Goal: Information Seeking & Learning: Check status

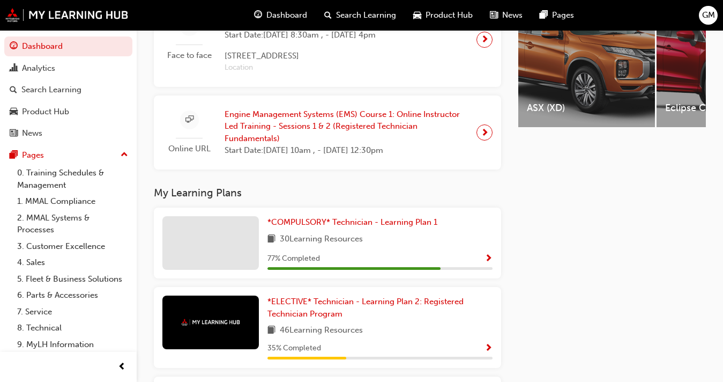
scroll to position [457, 0]
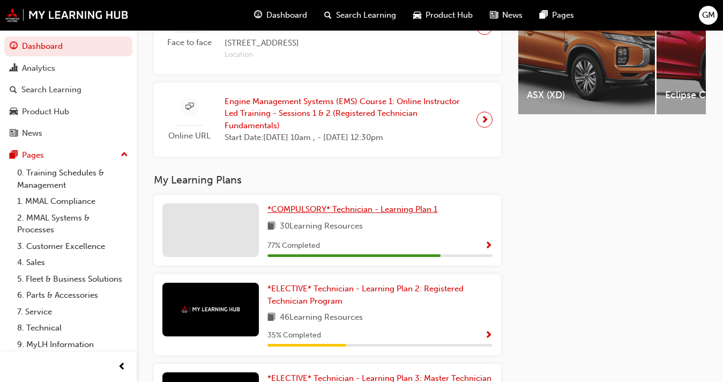
click at [328, 213] on span "*COMPULSORY* Technician - Learning Plan 1" at bounding box center [353, 209] width 170 height 10
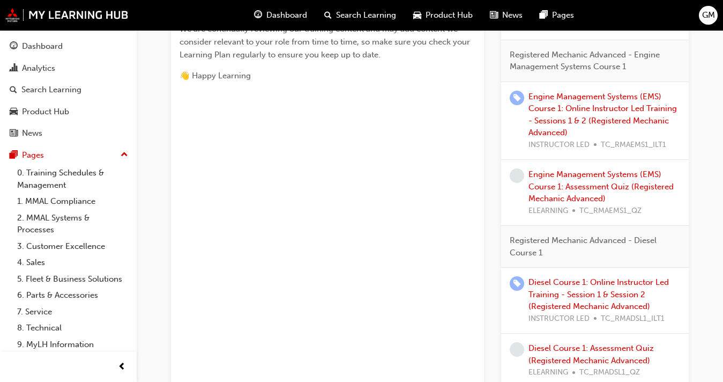
scroll to position [629, 0]
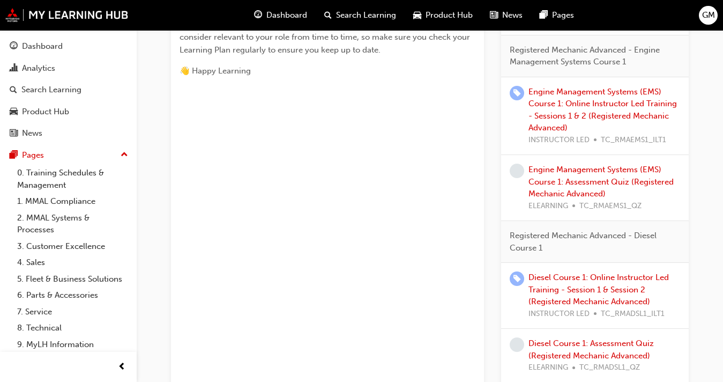
click at [536, 283] on div "Diesel Course 1: Online Instructor Led Training - Session 1 & Session 2 (Regist…" at bounding box center [605, 295] width 152 height 48
click at [536, 294] on div "Diesel Course 1: Online Instructor Led Training - Session 1 & Session 2 (Regist…" at bounding box center [605, 295] width 152 height 48
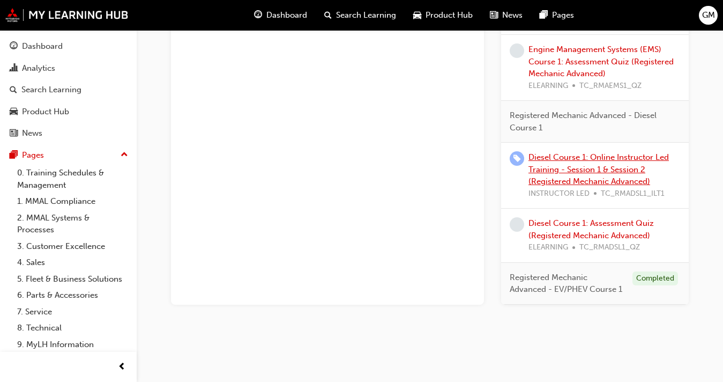
scroll to position [750, 0]
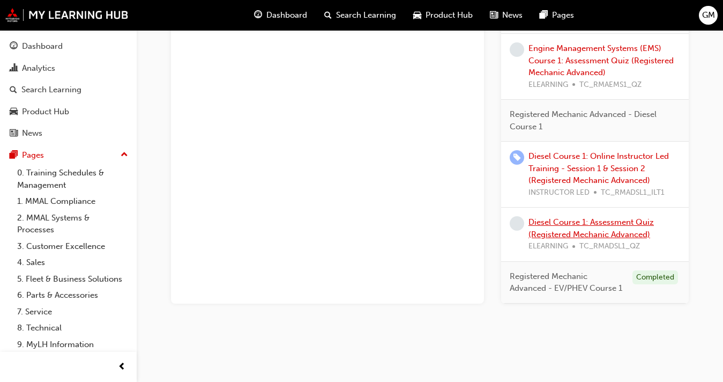
click at [536, 238] on link "Diesel Course 1: Assessment Quiz (Registered Mechanic Advanced)" at bounding box center [591, 228] width 125 height 22
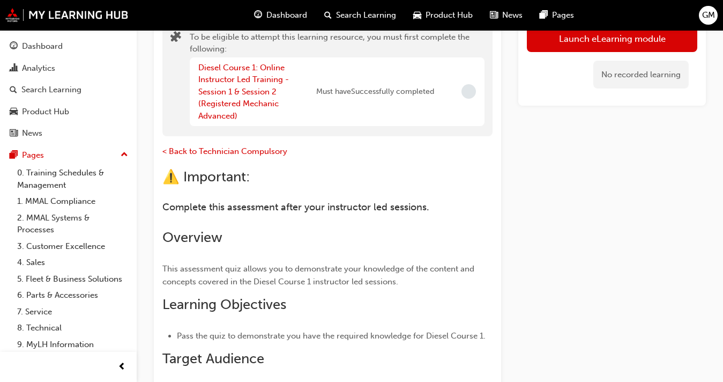
scroll to position [108, 0]
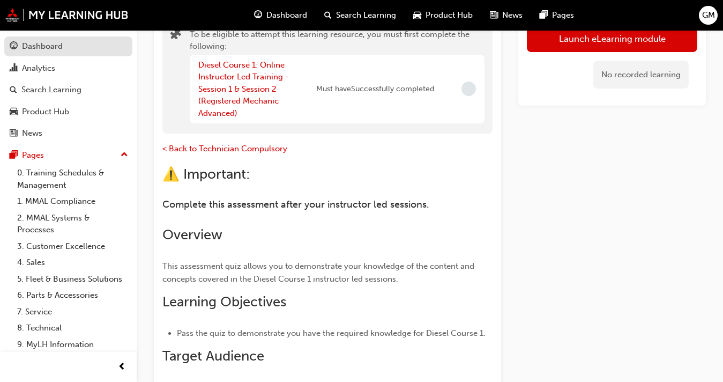
click at [72, 53] on div "Dashboard" at bounding box center [68, 46] width 117 height 13
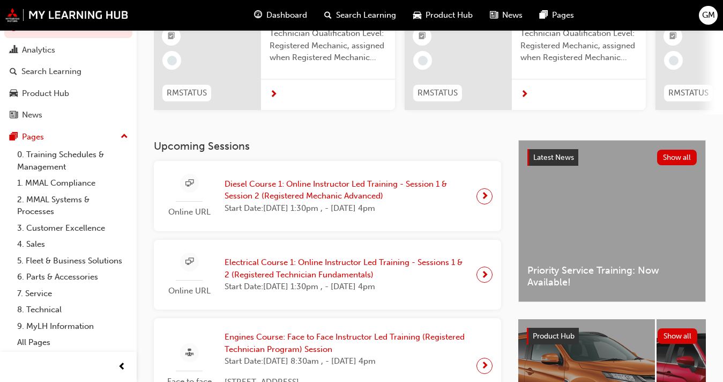
scroll to position [120, 0]
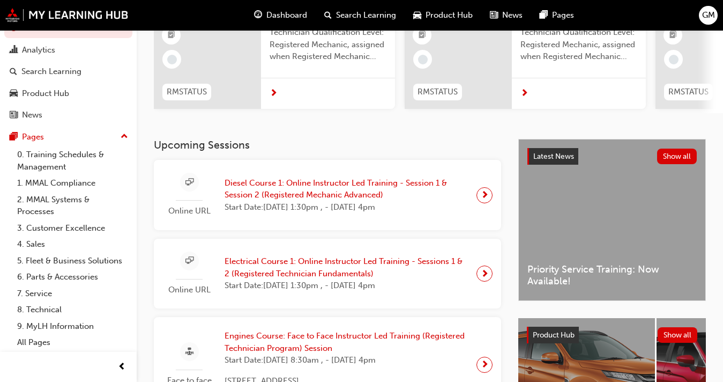
click at [251, 351] on span "Engines Course: Face to Face Instructor Led Training (Registered Technician Pro…" at bounding box center [346, 342] width 243 height 24
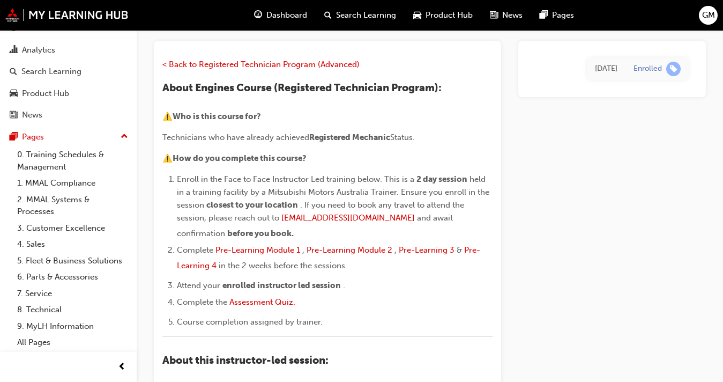
scroll to position [71, 0]
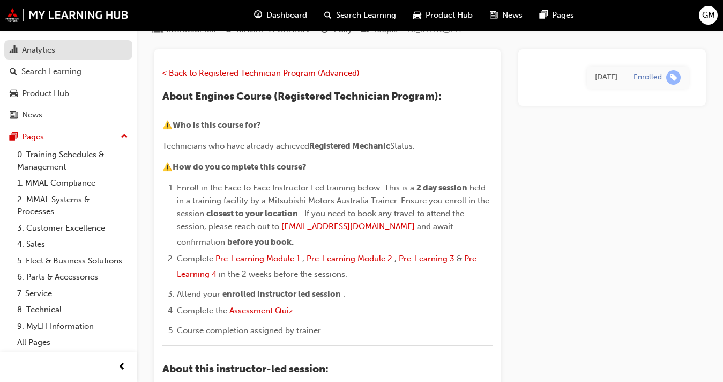
click at [52, 45] on link "Analytics" at bounding box center [68, 50] width 128 height 20
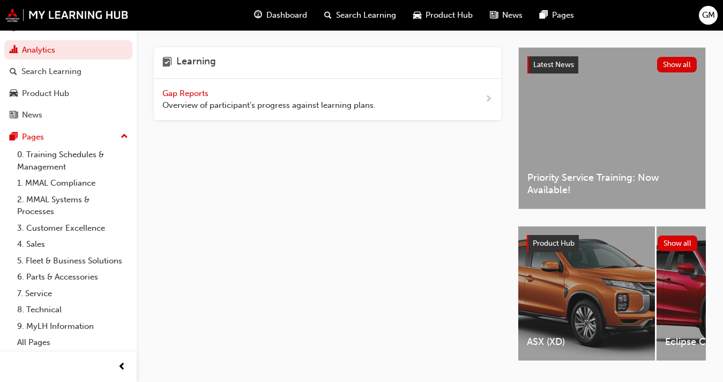
click at [189, 95] on span "Gap Reports" at bounding box center [186, 93] width 48 height 10
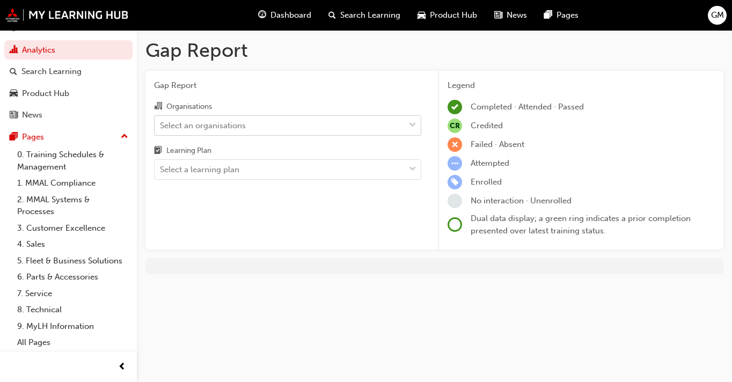
click at [300, 135] on div "Select an organisations" at bounding box center [287, 125] width 267 height 20
click at [161, 129] on input "Organisations Select an organisations" at bounding box center [160, 124] width 1 height 9
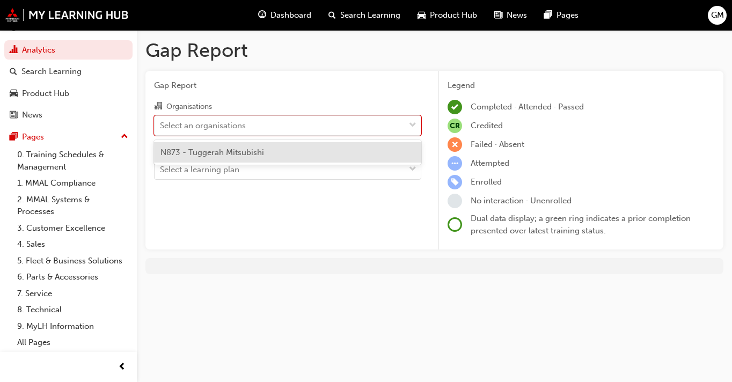
click at [280, 150] on div "N873 - Tuggerah Mitsubishi" at bounding box center [287, 152] width 267 height 21
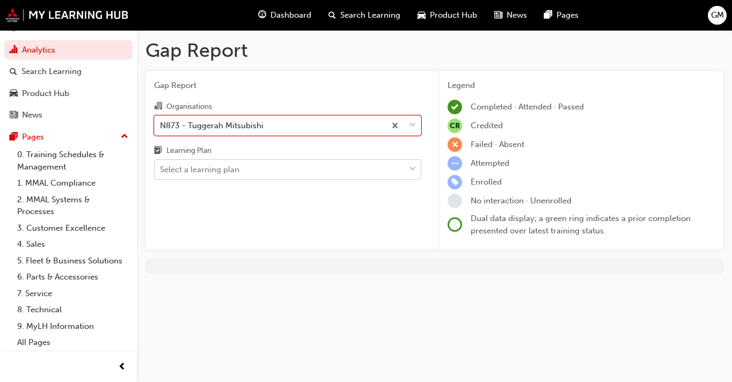
click at [279, 168] on div "Select a learning plan" at bounding box center [279, 169] width 250 height 19
click at [161, 168] on input "Learning Plan Select a learning plan" at bounding box center [160, 169] width 1 height 9
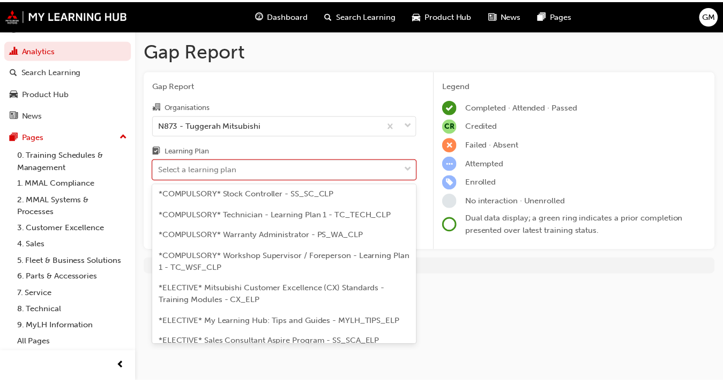
scroll to position [454, 0]
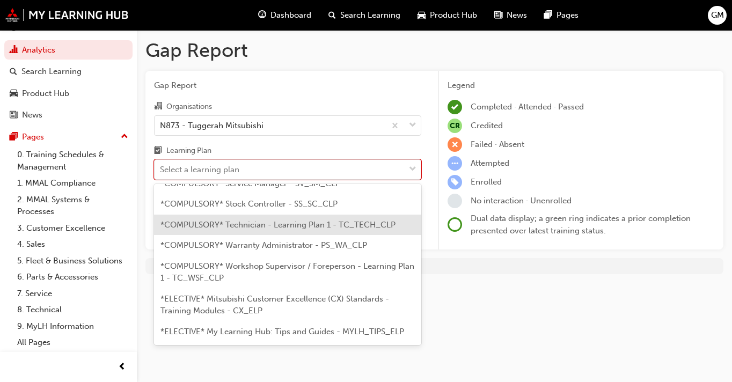
click at [302, 230] on div "*COMPULSORY* Technician - Learning Plan 1 - TC_TECH_CLP" at bounding box center [287, 225] width 267 height 21
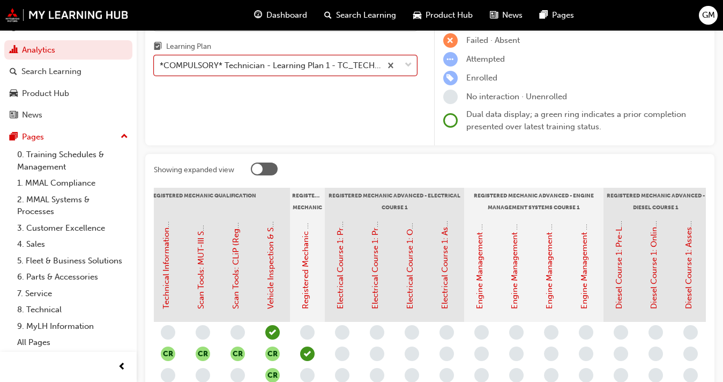
scroll to position [14, 0]
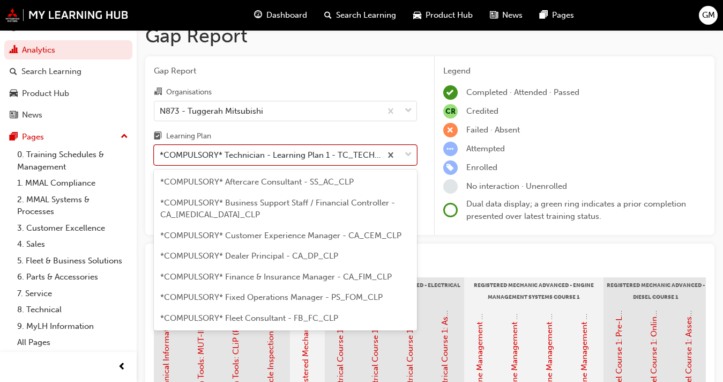
click at [304, 153] on div "*COMPULSORY* Technician - Learning Plan 1 - TC_TECH_CLP" at bounding box center [271, 155] width 223 height 12
click at [161, 153] on input "Learning Plan option *COMPULSORY* Technician - Learning Plan 1 - TC_TECH_CLP, s…" at bounding box center [160, 154] width 1 height 9
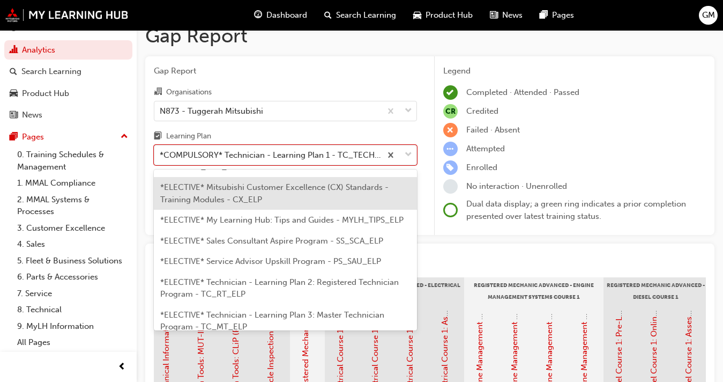
scroll to position [567, 0]
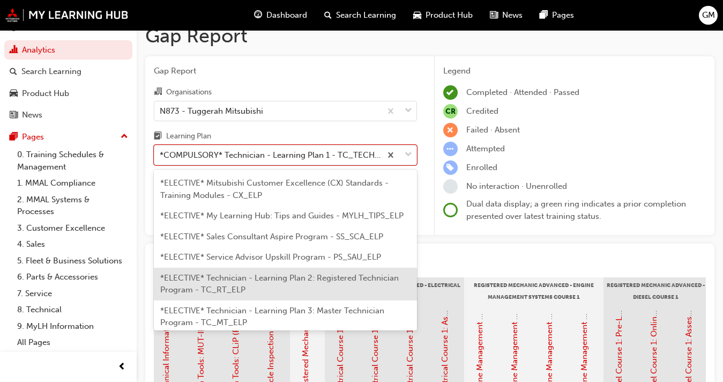
click at [324, 271] on div "*ELECTIVE* Technician - Learning Plan 2: Registered Technician Program - TC_RT_…" at bounding box center [285, 284] width 263 height 33
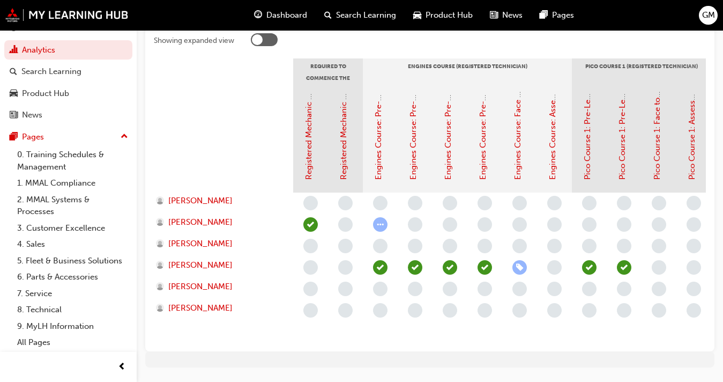
scroll to position [234, 0]
drag, startPoint x: 319, startPoint y: 350, endPoint x: 336, endPoint y: 350, distance: 17.2
click at [336, 350] on div "Showing expanded view Required to Commence the Registered Technician Program: E…" at bounding box center [430, 187] width 570 height 327
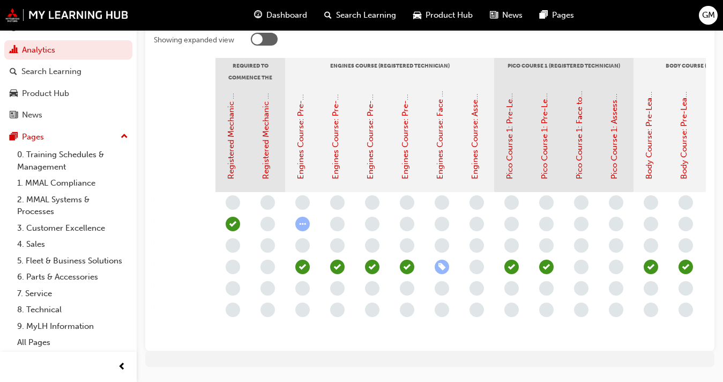
scroll to position [0, 79]
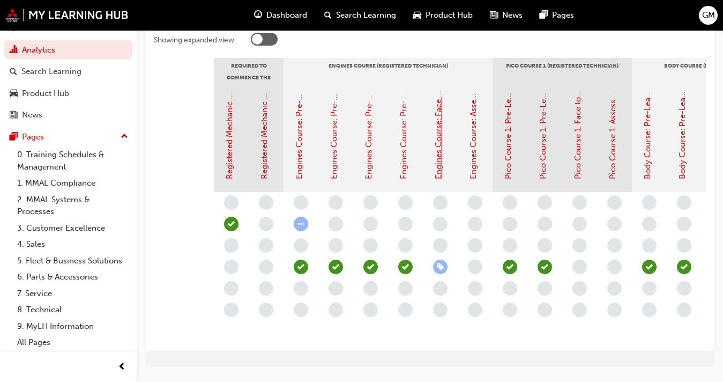
click at [438, 154] on link "Engines Course: Face to Face Instructor Led Training (Registered Technician Pro…" at bounding box center [439, 19] width 10 height 320
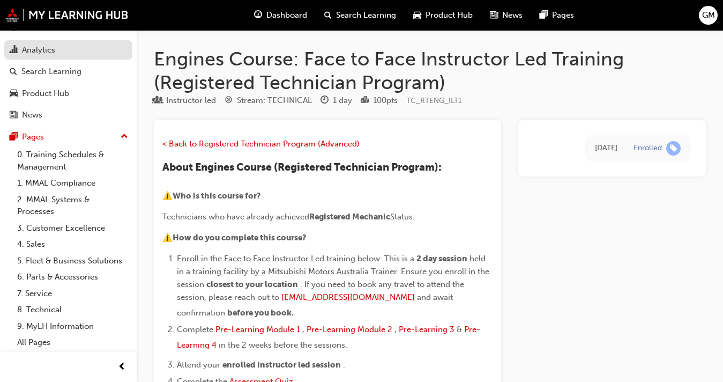
click at [66, 44] on div "Analytics" at bounding box center [68, 49] width 117 height 13
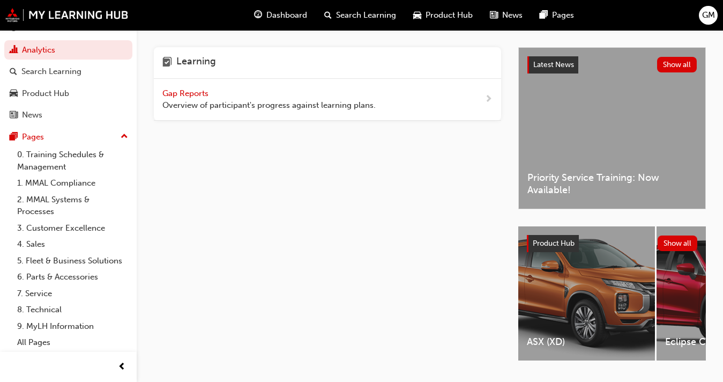
click at [190, 92] on span "Gap Reports" at bounding box center [186, 93] width 48 height 10
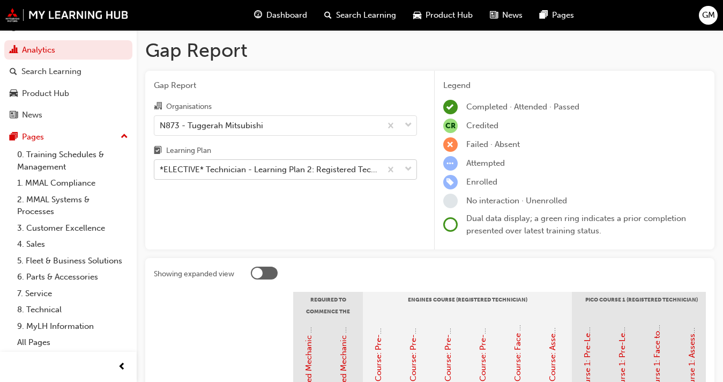
scroll to position [1, 0]
click at [288, 165] on div "*ELECTIVE* Technician - Learning Plan 2: Registered Technician Program - TC_RT_…" at bounding box center [271, 168] width 223 height 12
click at [161, 165] on input "Learning Plan *ELECTIVE* Technician - Learning Plan 2: Registered Technician Pr…" at bounding box center [160, 168] width 1 height 9
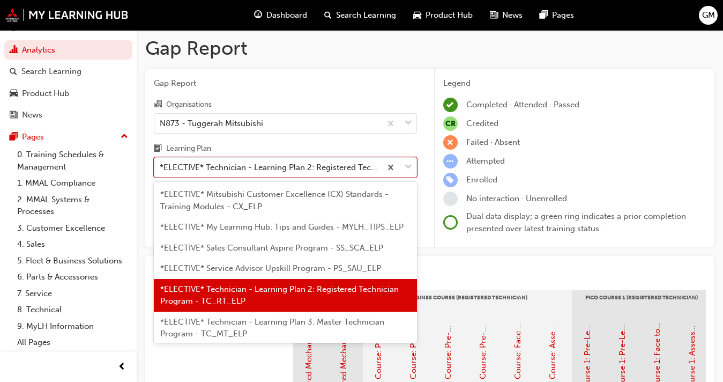
scroll to position [570, 0]
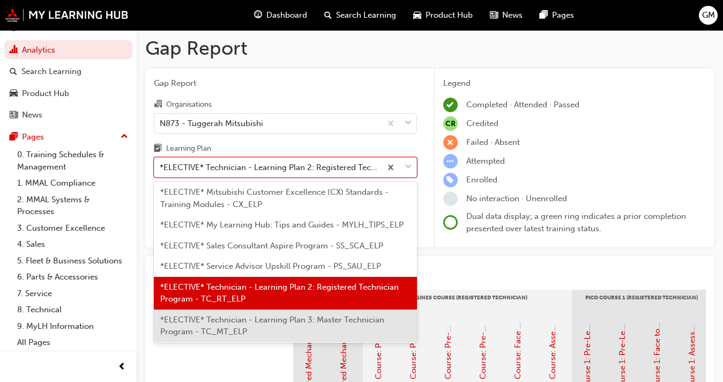
click at [285, 315] on span "*ELECTIVE* Technician - Learning Plan 3: Master Technician Program - TC_MT_ELP" at bounding box center [272, 326] width 224 height 22
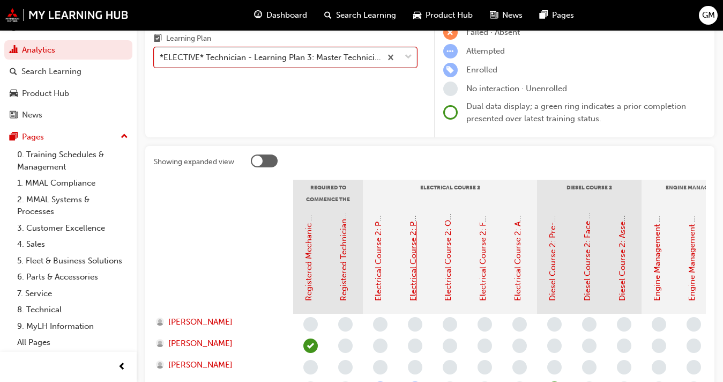
scroll to position [69, 0]
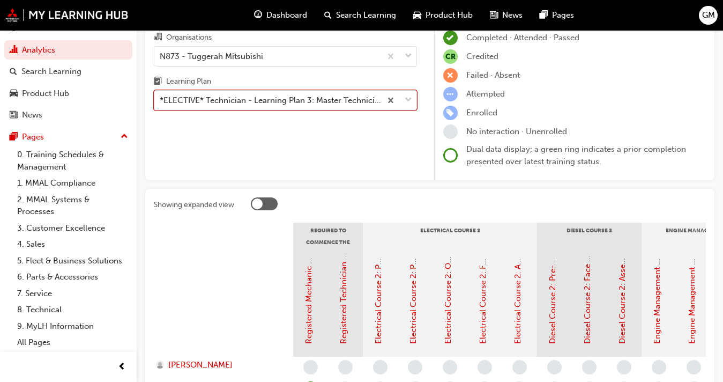
click at [359, 101] on div "*ELECTIVE* Technician - Learning Plan 3: Master Technician Program - TC_MT_ELP" at bounding box center [271, 100] width 223 height 12
click at [161, 101] on input "Learning Plan option *ELECTIVE* Technician - Learning Plan 3: Master Technician…" at bounding box center [160, 99] width 1 height 9
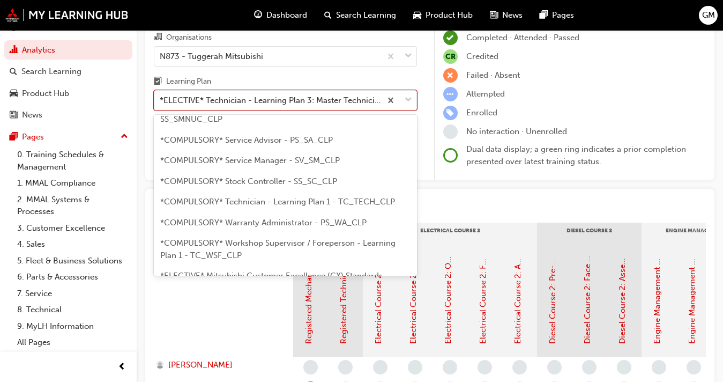
scroll to position [419, 0]
click at [324, 195] on div "*COMPULSORY* Technician - Learning Plan 1 - TC_TECH_CLP" at bounding box center [285, 202] width 263 height 21
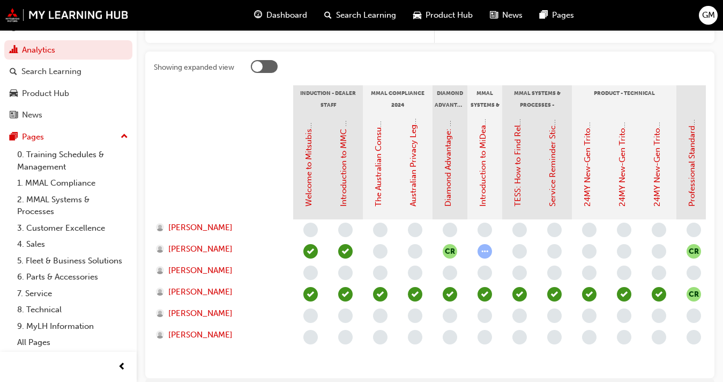
scroll to position [227, 0]
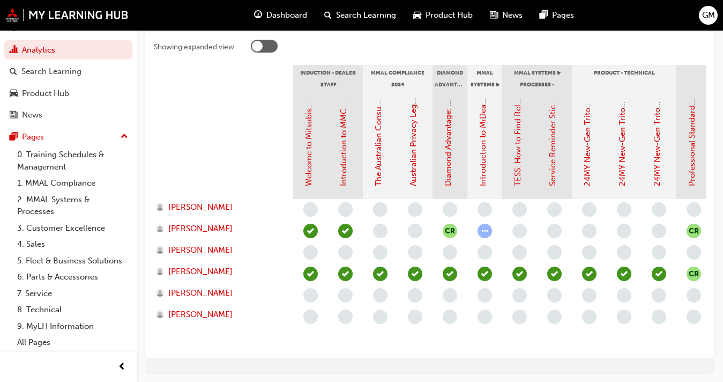
drag, startPoint x: 327, startPoint y: 358, endPoint x: 338, endPoint y: 353, distance: 12.1
click at [338, 353] on div "Showing expanded view Induction - Dealer Staff MMAL Compliance 2024 Diamond Adv…" at bounding box center [430, 194] width 570 height 327
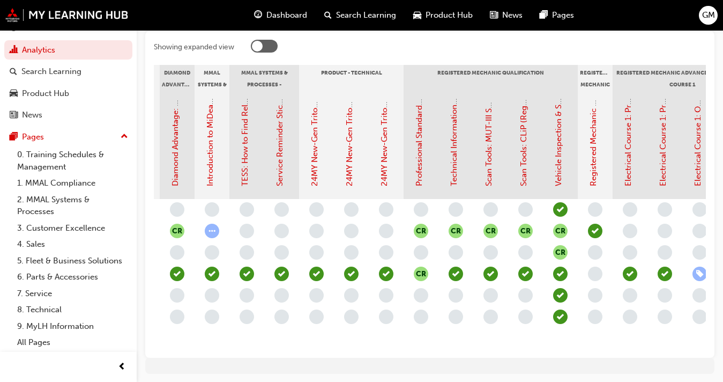
scroll to position [0, 278]
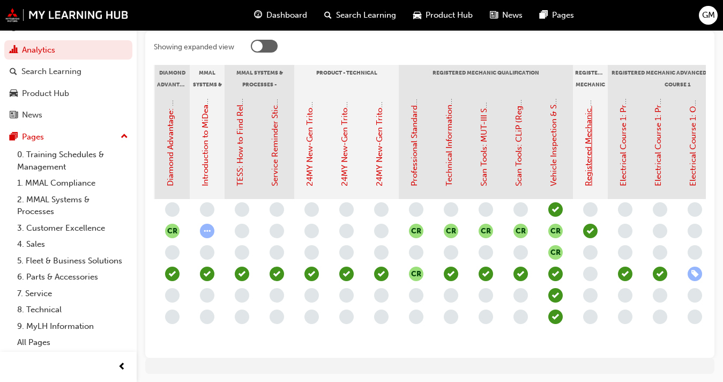
click at [536, 160] on link "Registered Mechanic Qualification Status" at bounding box center [589, 109] width 10 height 153
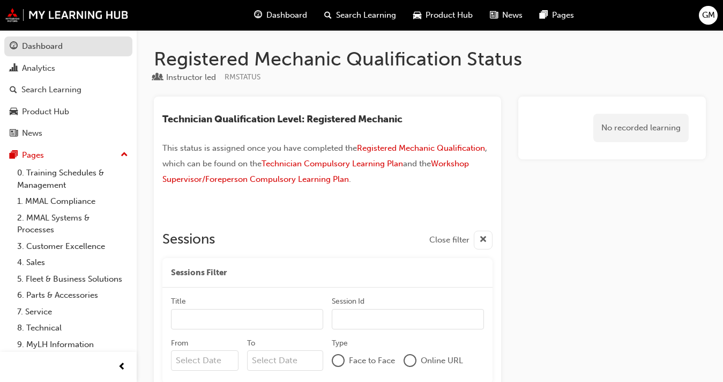
drag, startPoint x: 61, startPoint y: 44, endPoint x: 82, endPoint y: 53, distance: 23.1
click at [61, 44] on div "Dashboard" at bounding box center [42, 46] width 41 height 12
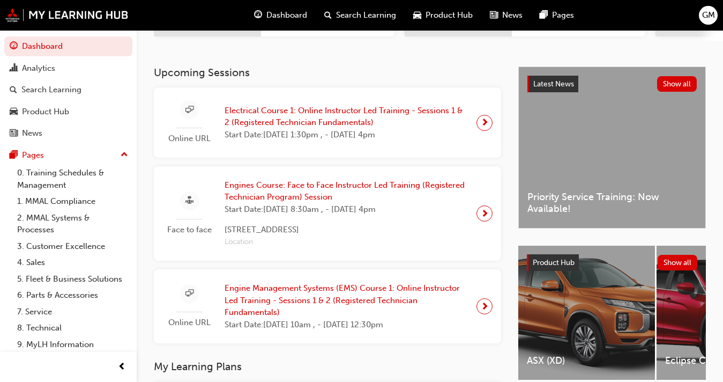
scroll to position [197, 0]
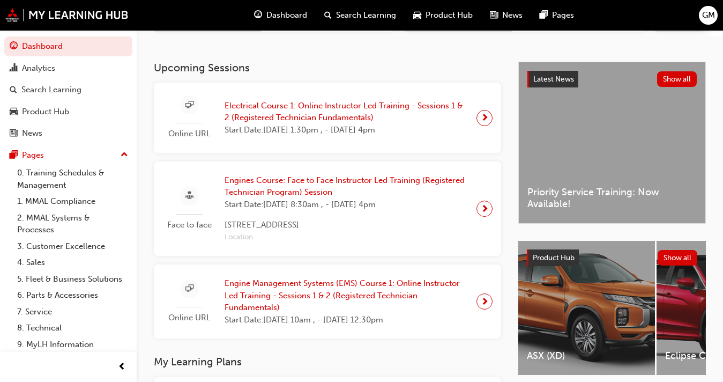
click at [298, 188] on span "Engines Course: Face to Face Instructor Led Training (Registered Technician Pro…" at bounding box center [346, 186] width 243 height 24
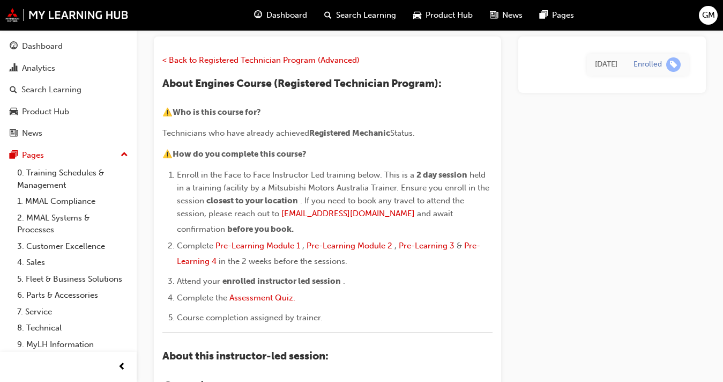
scroll to position [41, 0]
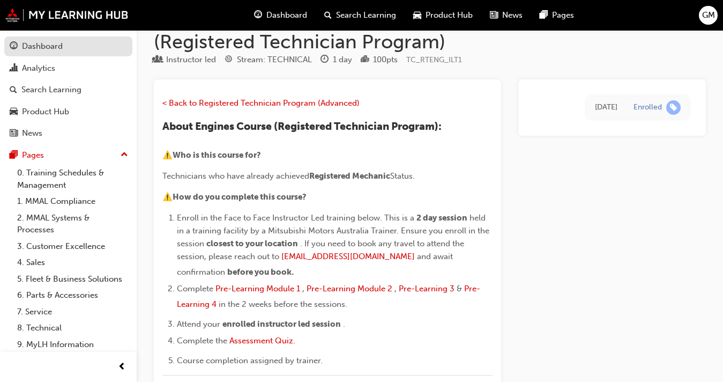
click at [70, 44] on div "Dashboard" at bounding box center [68, 46] width 117 height 13
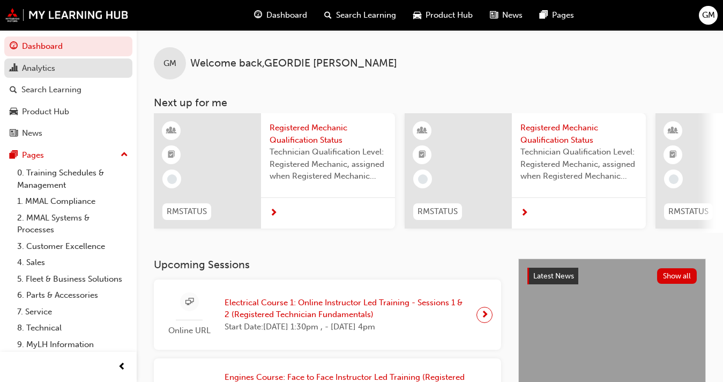
click at [60, 74] on link "Analytics" at bounding box center [68, 68] width 128 height 20
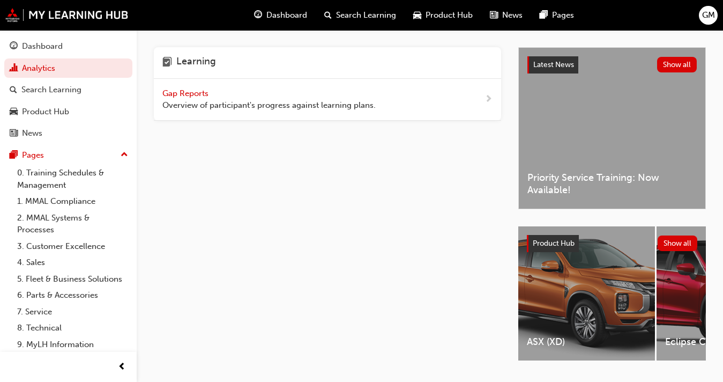
click at [195, 91] on span "Gap Reports" at bounding box center [186, 93] width 48 height 10
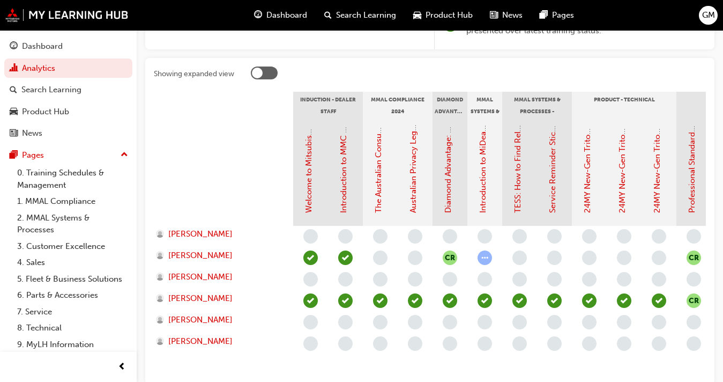
scroll to position [271, 0]
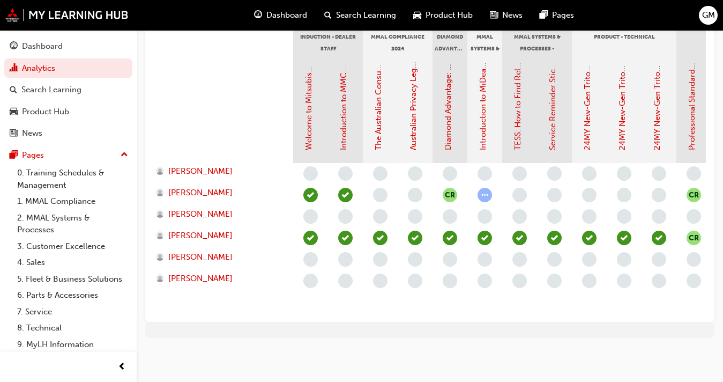
drag, startPoint x: 404, startPoint y: 235, endPoint x: 395, endPoint y: 291, distance: 56.6
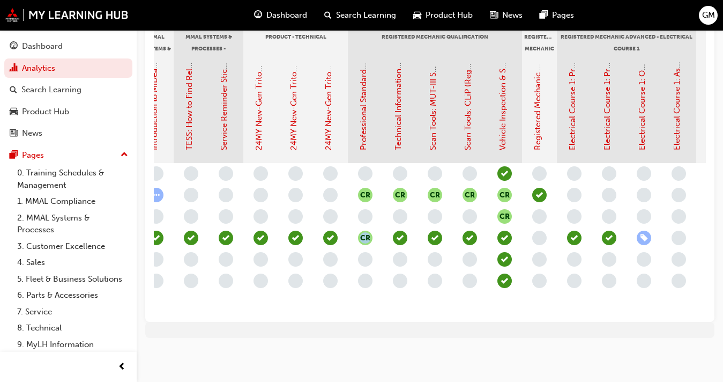
scroll to position [0, 333]
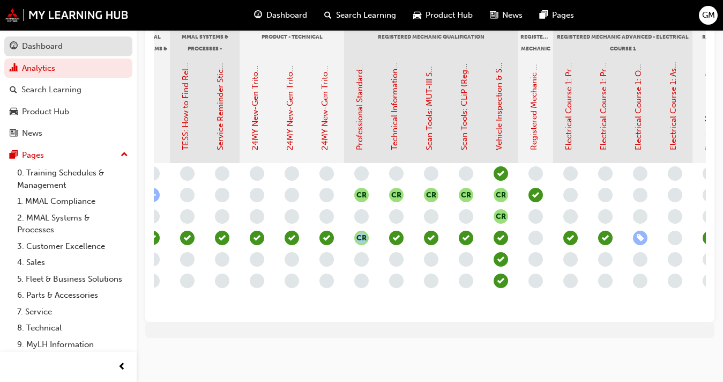
click at [65, 56] on link "Dashboard" at bounding box center [68, 46] width 128 height 20
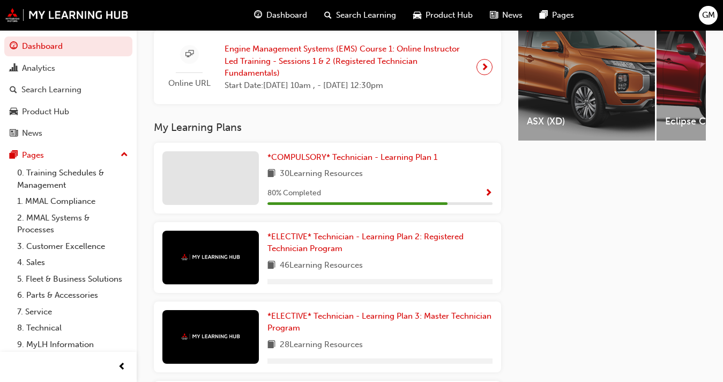
scroll to position [464, 0]
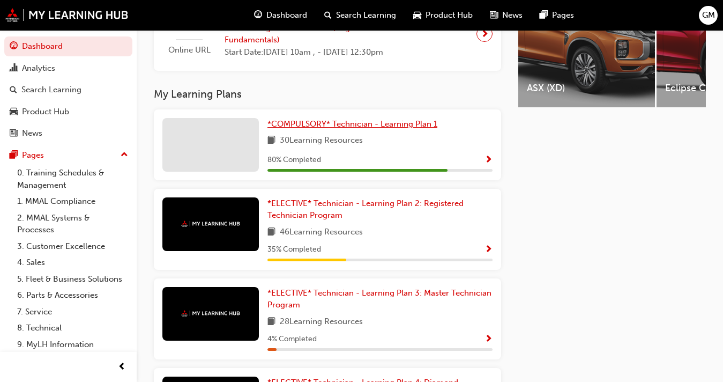
click at [306, 124] on span "*COMPULSORY* Technician - Learning Plan 1" at bounding box center [353, 124] width 170 height 10
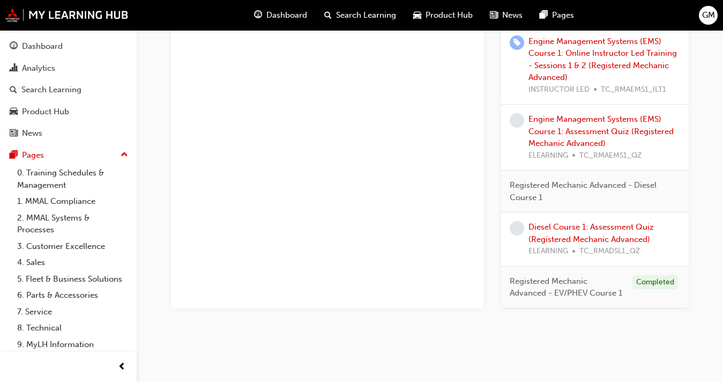
scroll to position [684, 0]
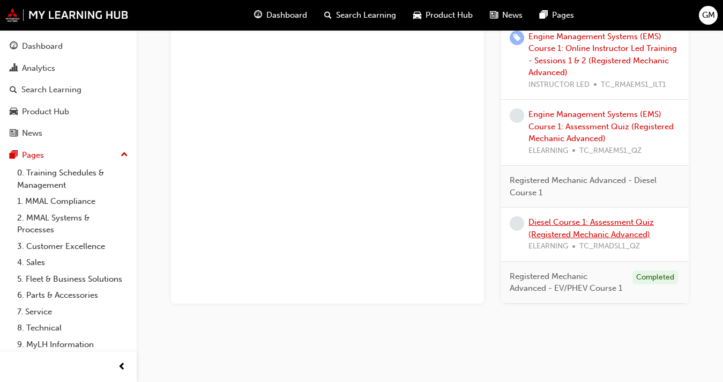
click at [536, 234] on link "Diesel Course 1: Assessment Quiz (Registered Mechanic Advanced)" at bounding box center [591, 228] width 125 height 22
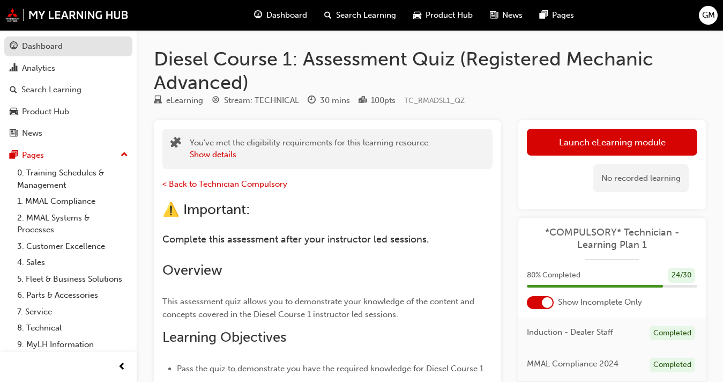
click at [44, 44] on div "Dashboard" at bounding box center [42, 46] width 41 height 12
